Goal: Task Accomplishment & Management: Use online tool/utility

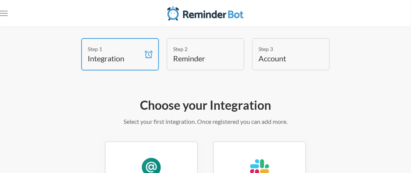
scroll to position [76, 0]
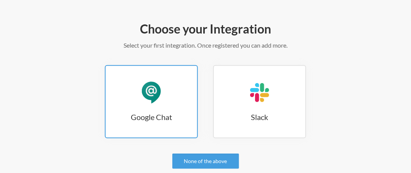
click at [154, 115] on h3 "Google Chat" at bounding box center [151, 117] width 91 height 11
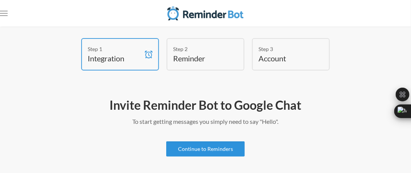
click at [195, 151] on link "Continue to Reminders" at bounding box center [205, 148] width 78 height 15
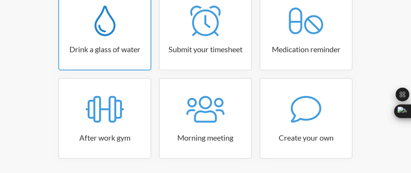
scroll to position [152, 0]
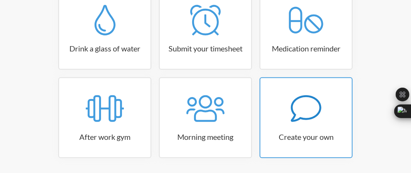
click at [297, 126] on link "Create your own" at bounding box center [305, 117] width 93 height 81
select select "07:30:00"
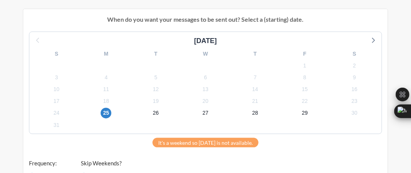
scroll to position [267, 0]
